Goal: Find specific page/section: Find specific page/section

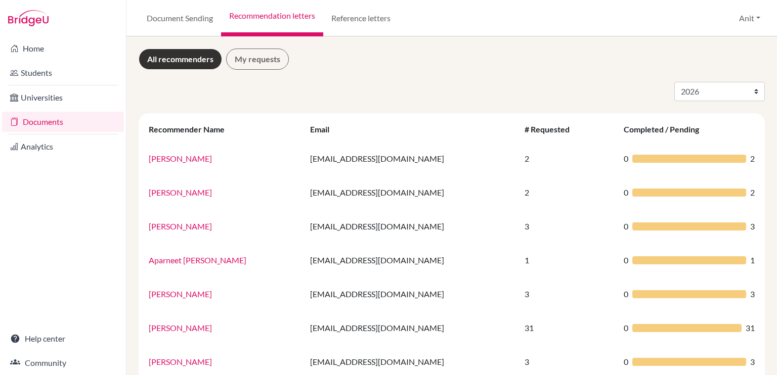
select select "2026"
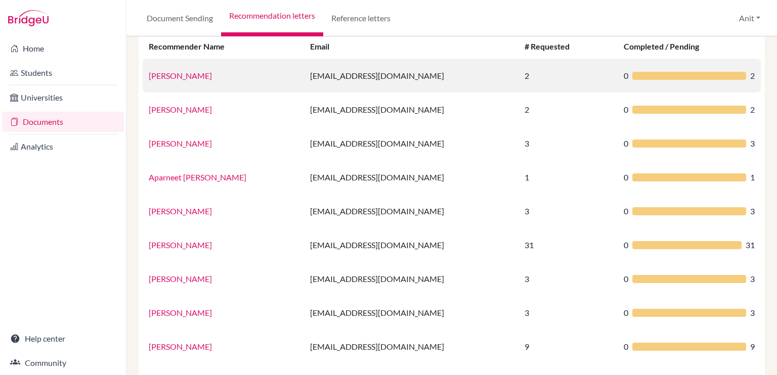
click at [178, 76] on link "[PERSON_NAME]" at bounding box center [180, 76] width 63 height 10
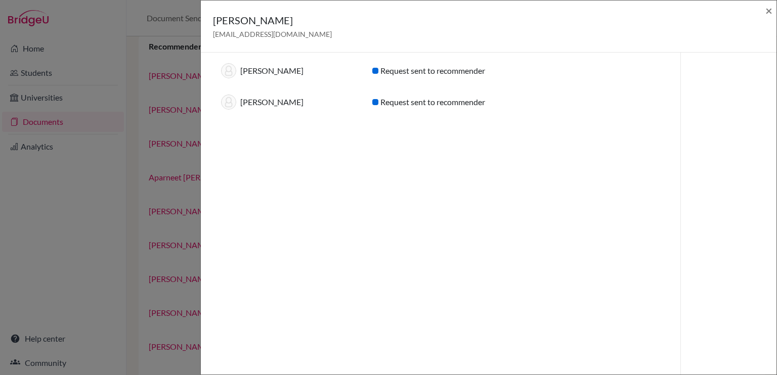
click at [143, 37] on div "Aarav Gupta aaravgupta2026@sfhs.in × Recommendations for graduating year 2026 (…" at bounding box center [388, 187] width 777 height 375
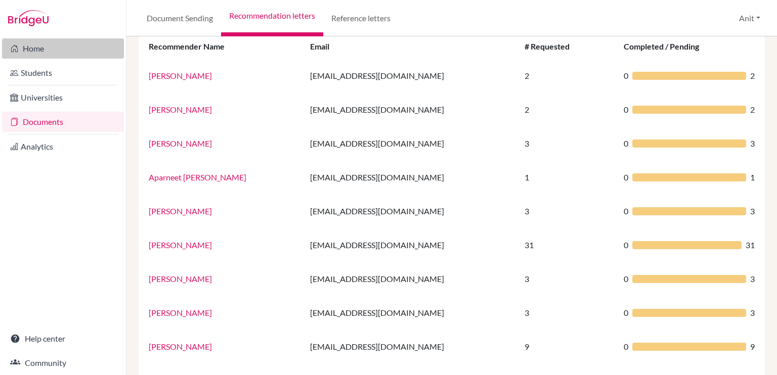
click at [51, 46] on link "Home" at bounding box center [63, 48] width 122 height 20
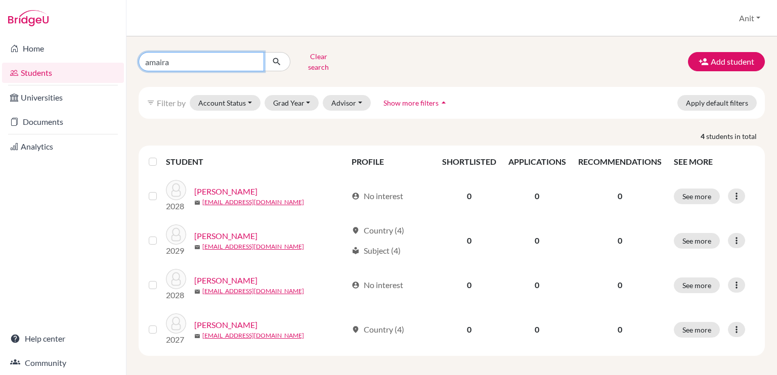
click at [255, 58] on input "amaira" at bounding box center [201, 61] width 125 height 19
type input "ishaan"
click button "submit" at bounding box center [277, 61] width 27 height 19
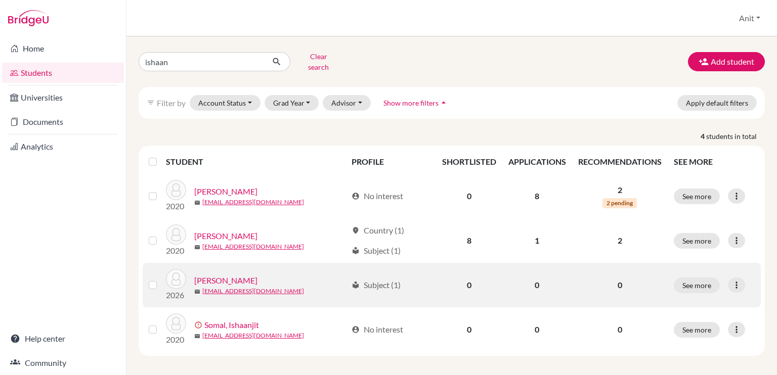
click at [221, 275] on link "[PERSON_NAME]" at bounding box center [225, 281] width 63 height 12
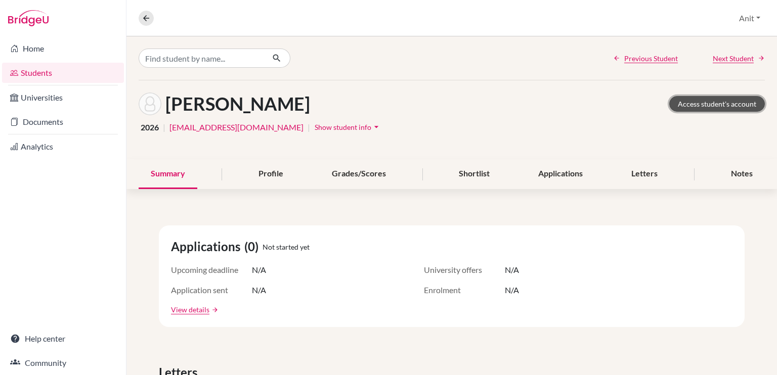
click at [698, 105] on link "Access student's account" at bounding box center [717, 104] width 96 height 16
